Goal: Information Seeking & Learning: Find specific page/section

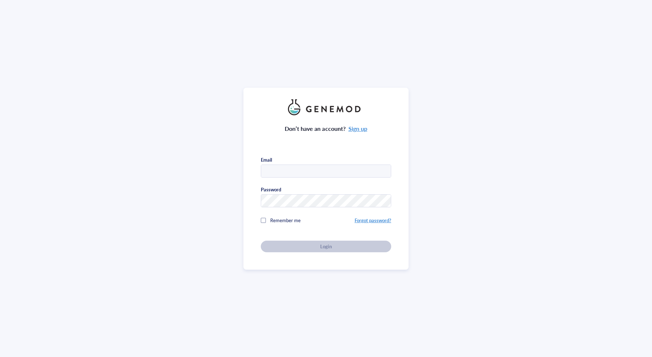
click at [286, 167] on input "text" at bounding box center [326, 171] width 130 height 13
type input "[EMAIL_ADDRESS][DOMAIN_NAME]"
click at [281, 218] on span "Remember me" at bounding box center [285, 220] width 30 height 7
click at [305, 240] on button "Login" at bounding box center [326, 246] width 130 height 12
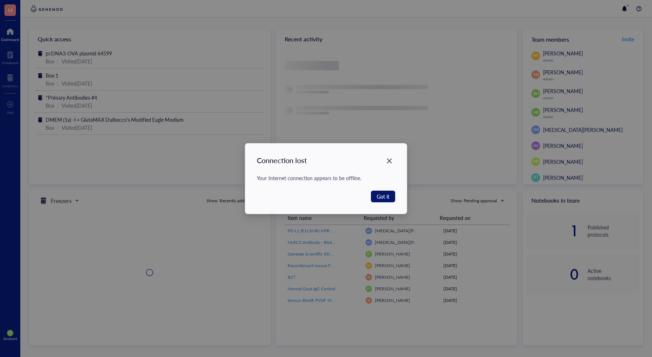
drag, startPoint x: 378, startPoint y: 196, endPoint x: 373, endPoint y: 196, distance: 5.8
click at [378, 196] on span "Got it" at bounding box center [383, 196] width 13 height 8
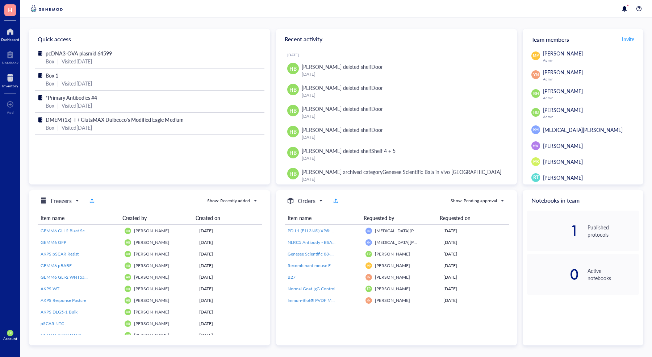
click at [9, 75] on div at bounding box center [10, 78] width 16 height 12
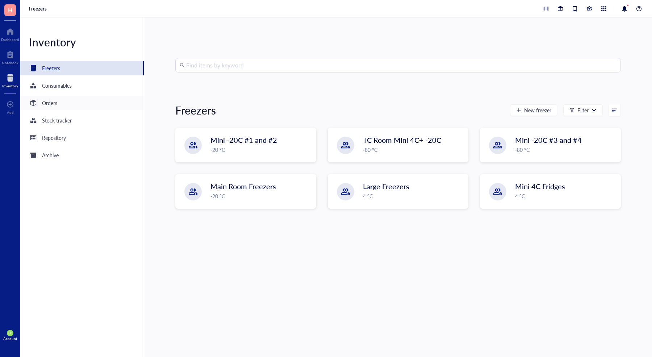
click at [54, 103] on div "Orders" at bounding box center [49, 103] width 15 height 8
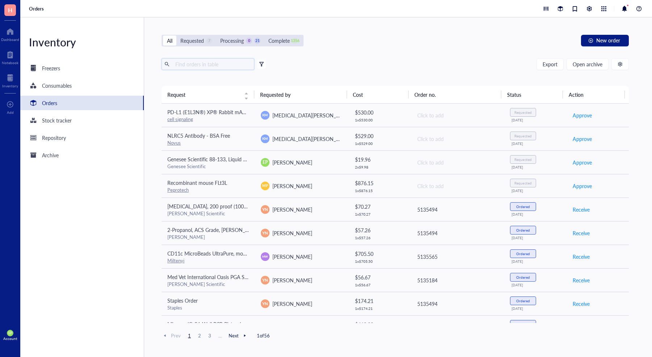
click at [193, 64] on input "text" at bounding box center [211, 64] width 79 height 11
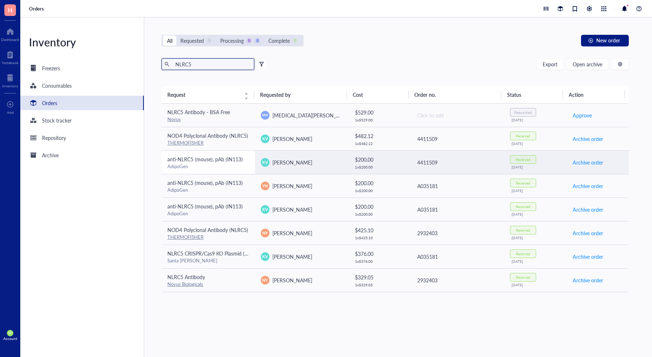
click at [204, 164] on div "AdipoGen" at bounding box center [208, 166] width 82 height 7
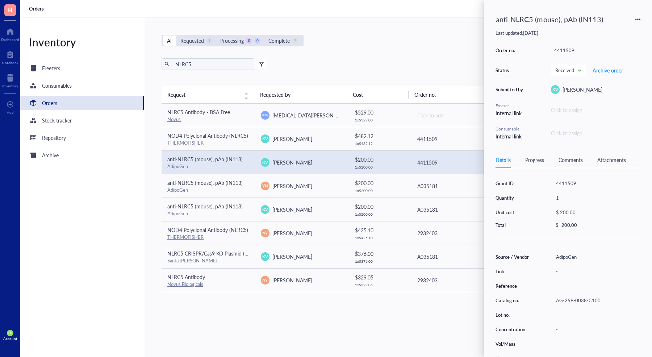
click at [579, 299] on div "AG-25B-0038-C100" at bounding box center [597, 300] width 88 height 10
click at [579, 299] on input "AG-25B-0038-C100" at bounding box center [579, 300] width 52 height 9
click at [249, 331] on div "Request Requested by Cost Order no. Status Action NLRC5 Antibody - BSA Free Nov…" at bounding box center [395, 208] width 467 height 245
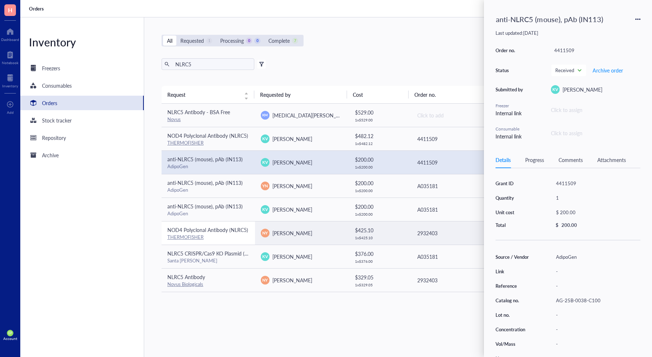
click at [229, 234] on div "THERMOFISHER" at bounding box center [208, 237] width 82 height 7
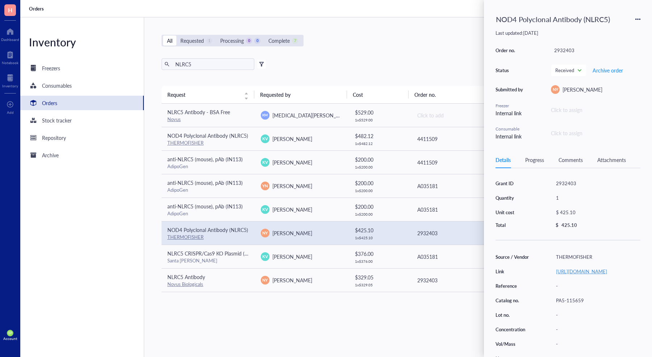
click at [568, 275] on link "https://www.thermofisher.com/antibody/product/NOD4-Antibody-Polyclonal/PA5-1156…" at bounding box center [581, 271] width 51 height 7
click at [187, 66] on input "NLRC5" at bounding box center [211, 64] width 79 height 11
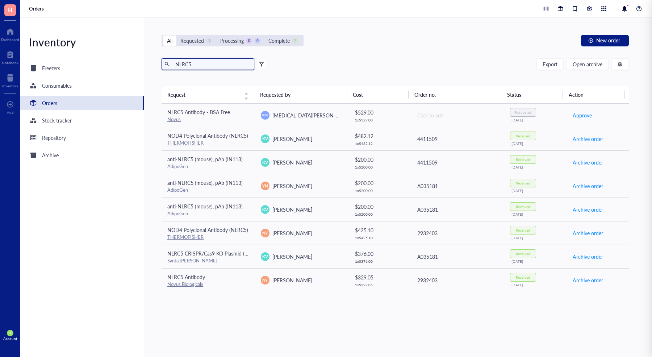
click at [187, 66] on input "NLRC5" at bounding box center [211, 64] width 79 height 11
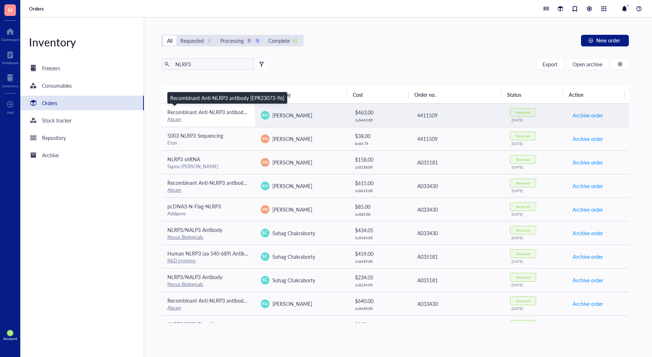
click at [226, 115] on span "Recombinant Anti-NLRP3 antibody [EPR23073-96]" at bounding box center [224, 111] width 114 height 7
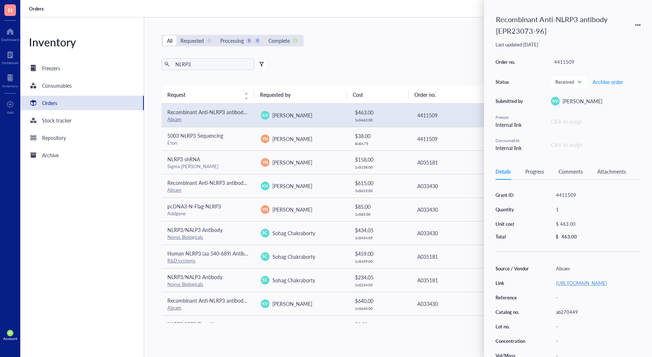
click at [595, 286] on link "https://www.abcam.com/products/primary-antibodies/nlrp3-antibody-epr23073-96-ab…" at bounding box center [581, 282] width 51 height 7
click at [198, 66] on input "NLRP3" at bounding box center [211, 64] width 79 height 11
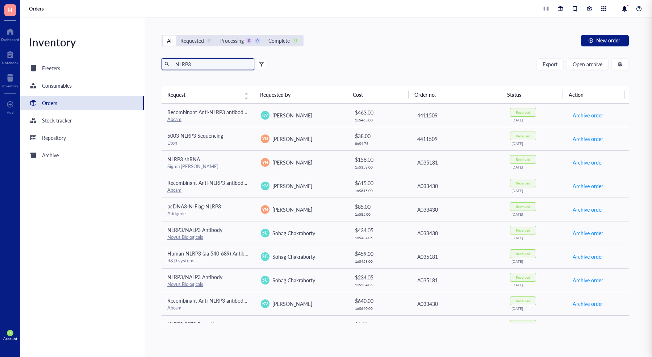
drag, startPoint x: 198, startPoint y: 66, endPoint x: 196, endPoint y: 63, distance: 3.8
click at [198, 66] on input "NLRP3" at bounding box center [211, 64] width 79 height 11
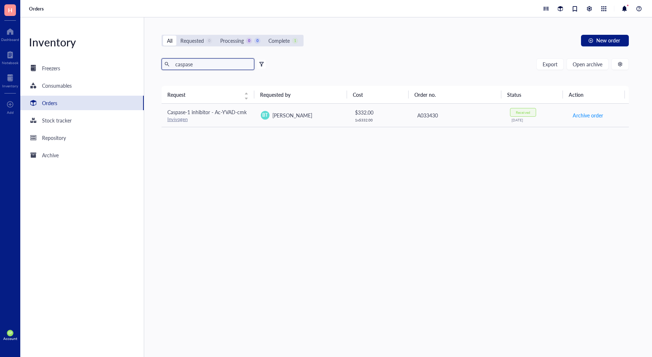
click at [208, 66] on input "caspase" at bounding box center [211, 64] width 79 height 11
type input "p20"
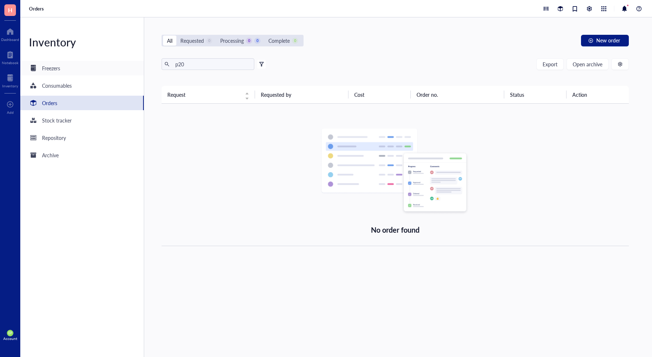
click at [49, 71] on div "Freezers" at bounding box center [51, 68] width 18 height 8
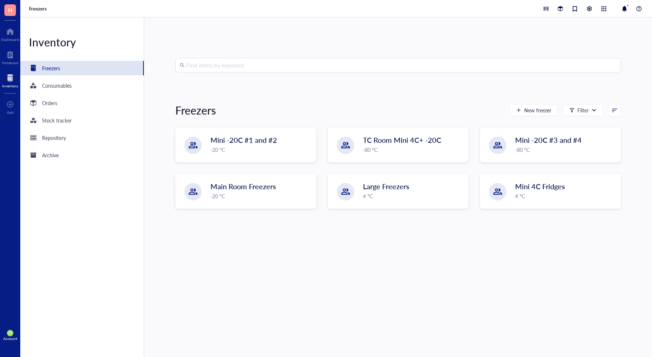
click at [231, 65] on input "search" at bounding box center [401, 65] width 430 height 14
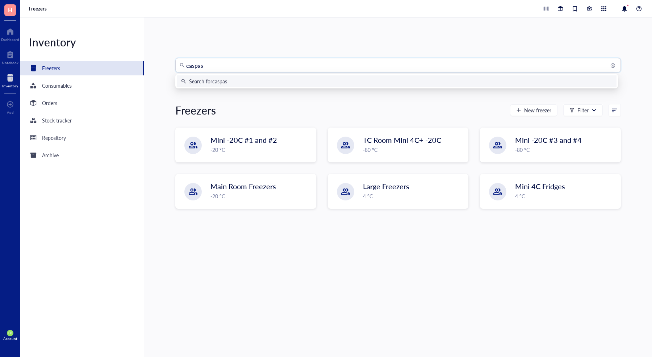
type input "caspase"
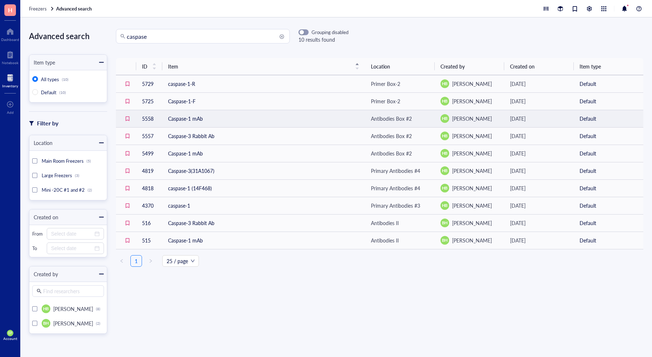
click at [220, 121] on td "Caspase-1 mAb" at bounding box center [263, 118] width 203 height 17
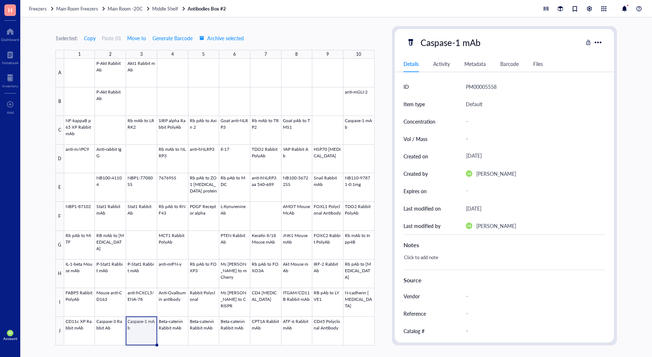
scroll to position [55, 0]
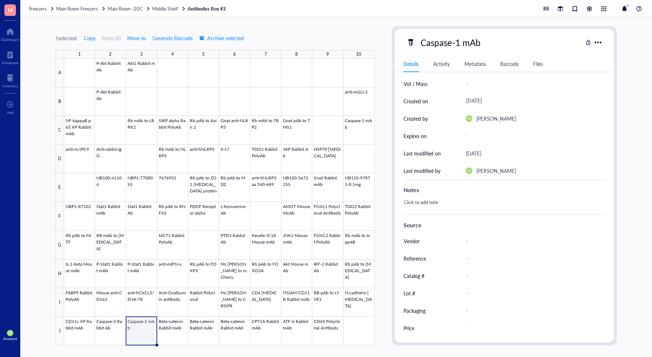
click at [144, 326] on div at bounding box center [219, 202] width 310 height 286
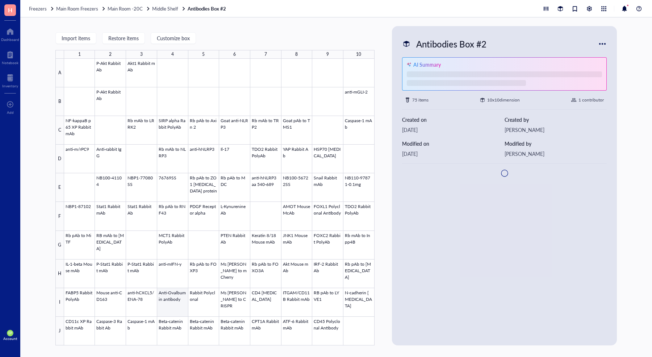
click at [147, 323] on div at bounding box center [219, 202] width 310 height 286
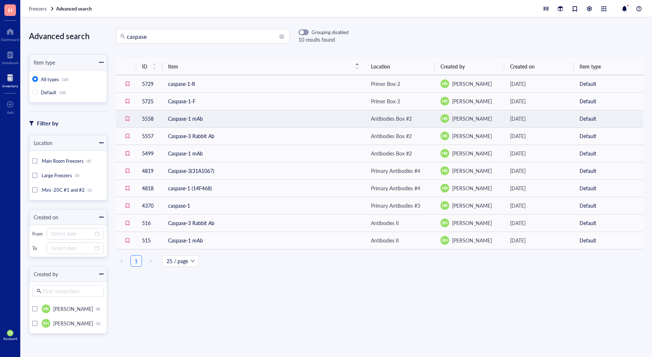
click at [187, 120] on td "Caspase-1 mAb" at bounding box center [263, 118] width 203 height 17
